Goal: Transaction & Acquisition: Book appointment/travel/reservation

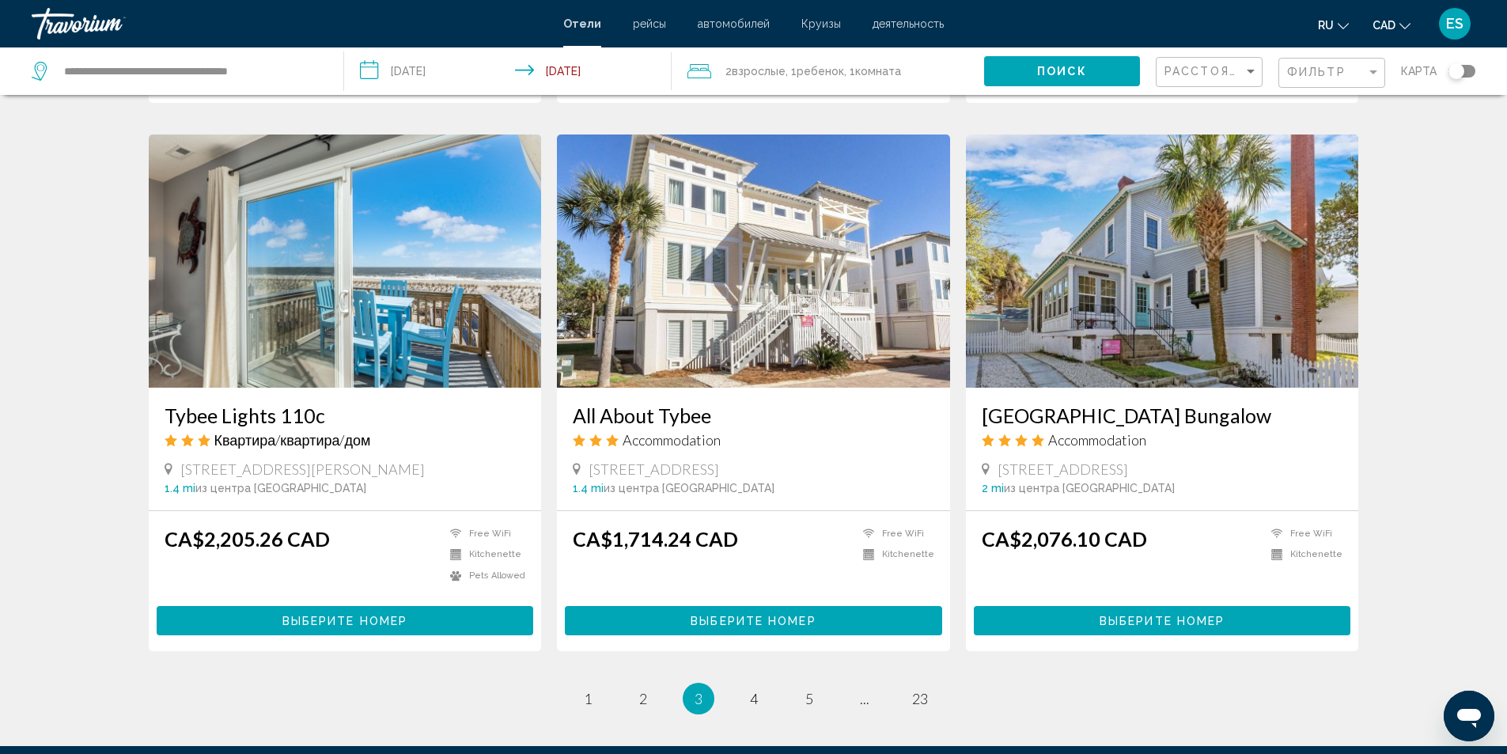
scroll to position [1879, 0]
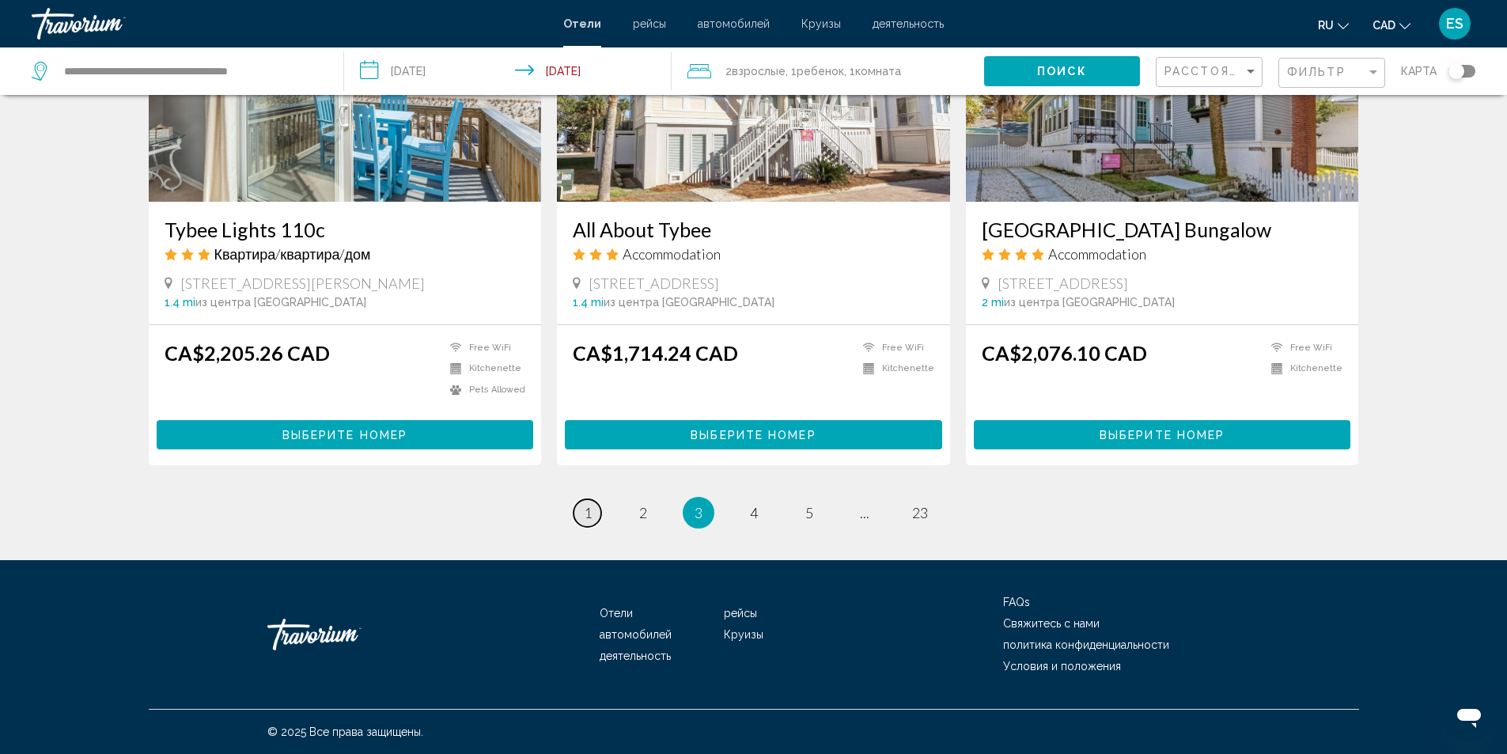
click at [590, 510] on span "1" at bounding box center [588, 512] width 8 height 17
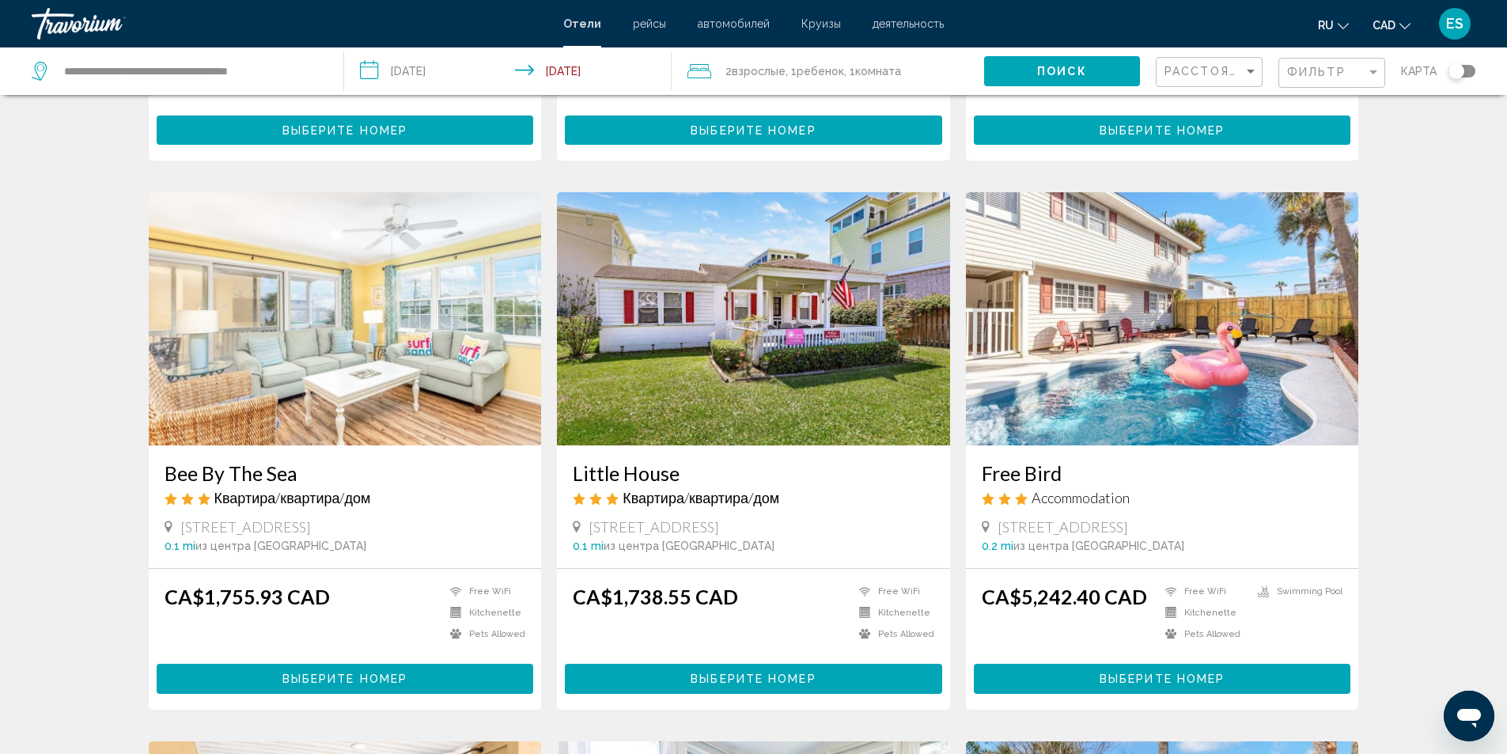
scroll to position [344, 0]
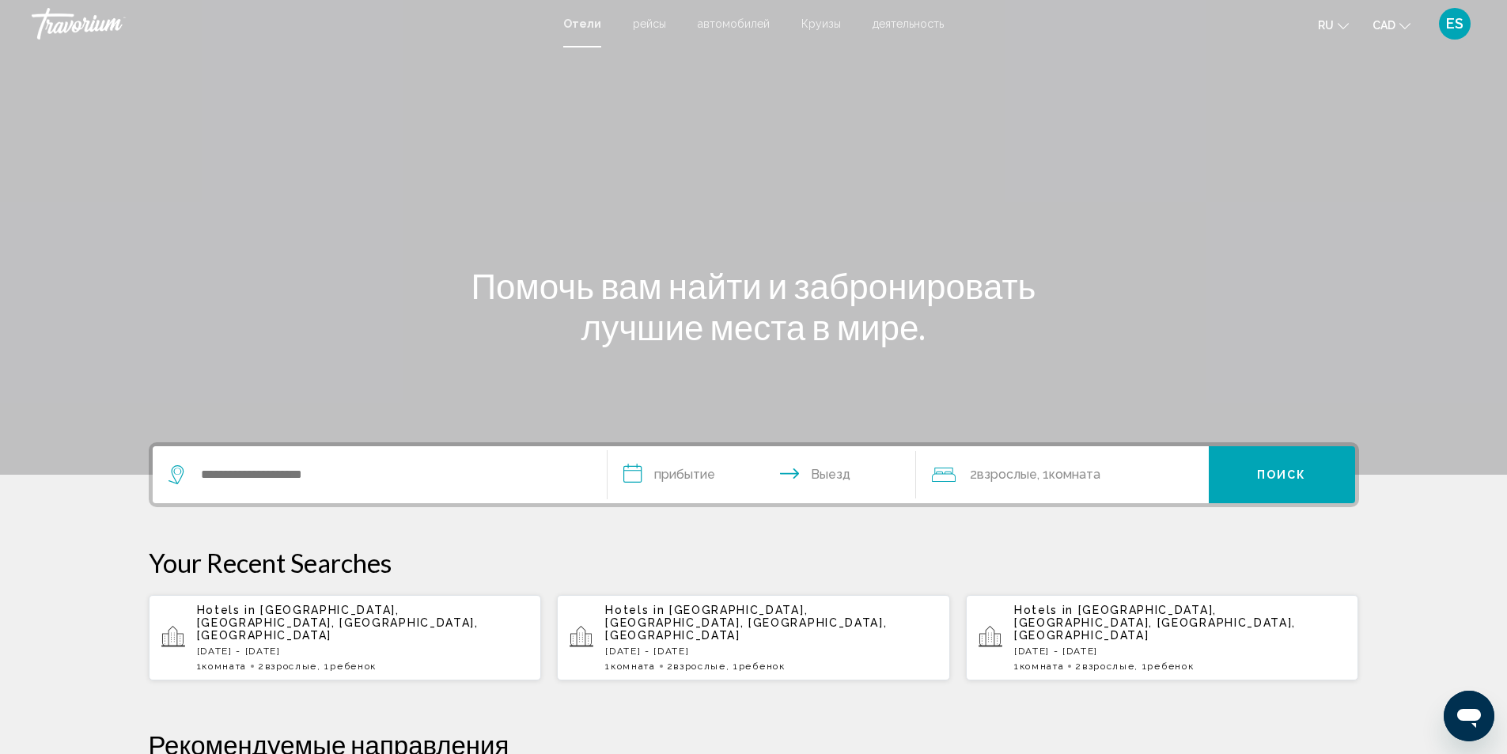
click at [669, 645] on p "[DATE] - [DATE]" at bounding box center [771, 650] width 332 height 11
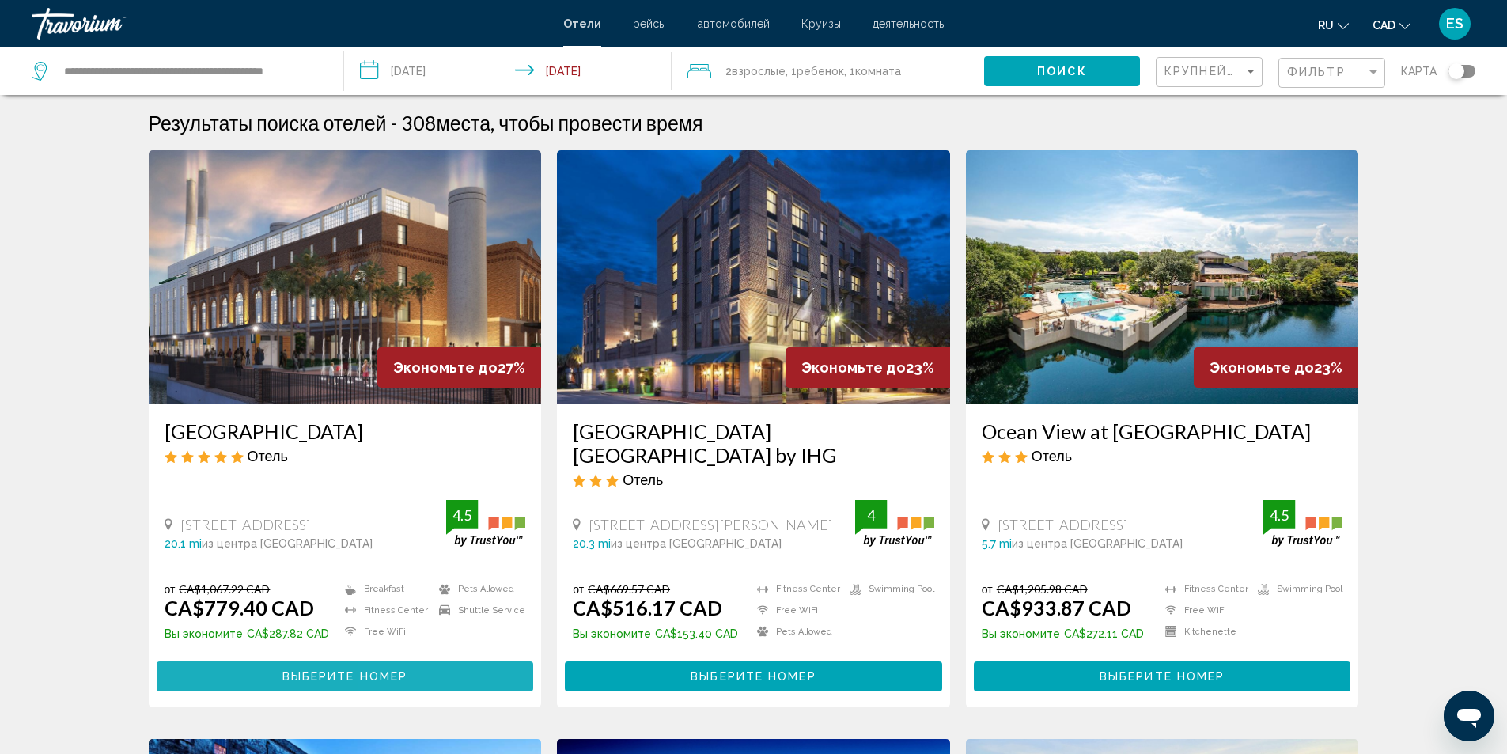
click at [395, 675] on span "Выберите номер" at bounding box center [344, 677] width 125 height 13
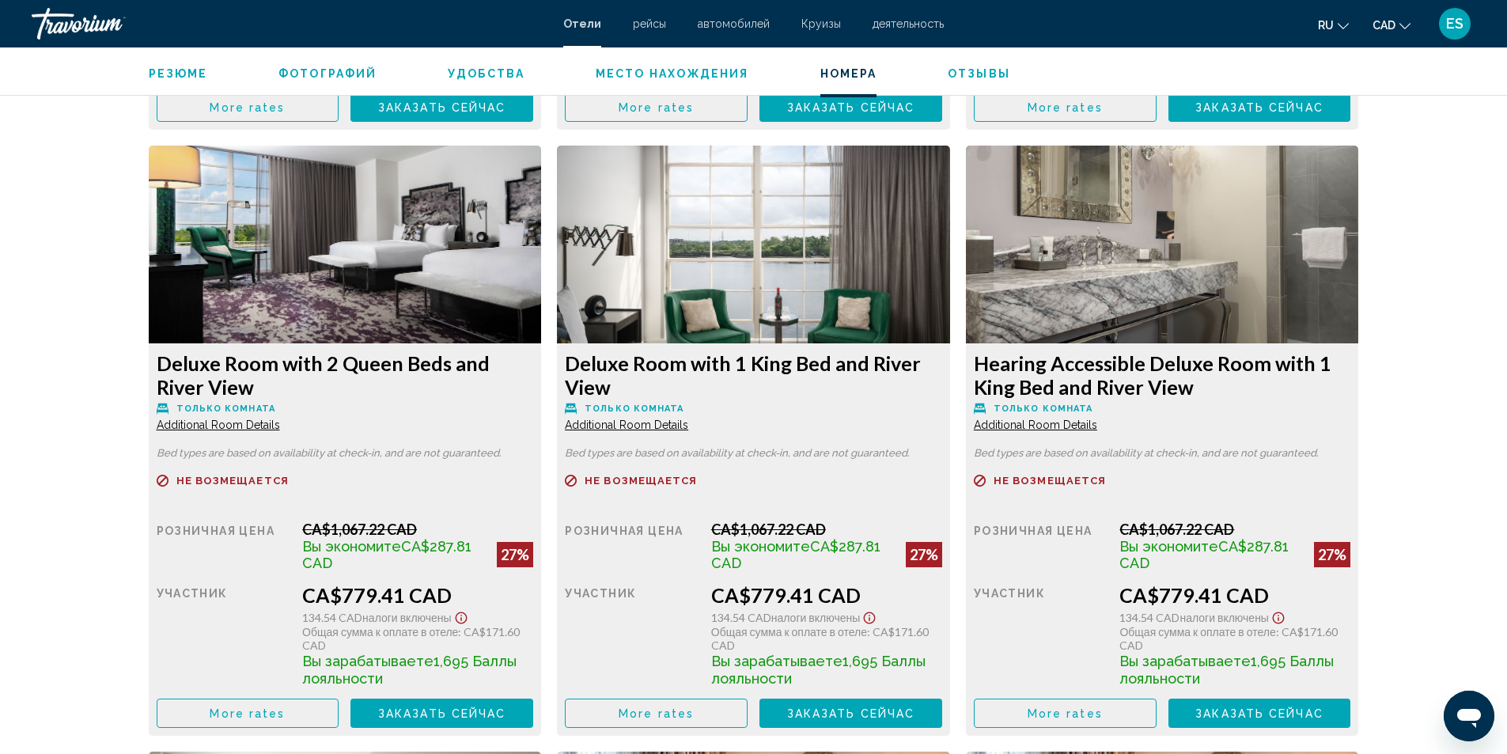
scroll to position [3915, 0]
